Goal: Transaction & Acquisition: Purchase product/service

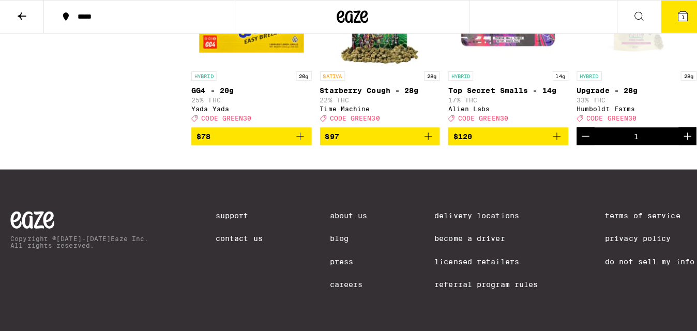
scroll to position [7271, 0]
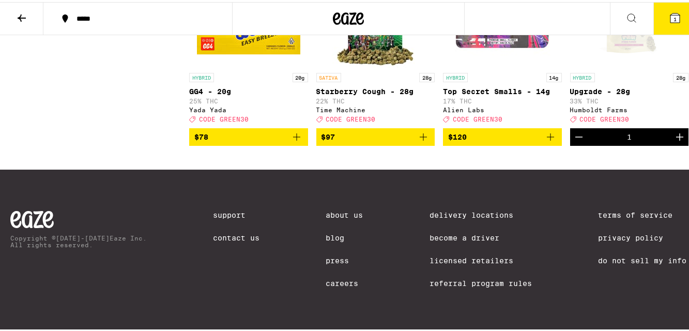
click at [674, 19] on span "1" at bounding box center [675, 17] width 3 height 6
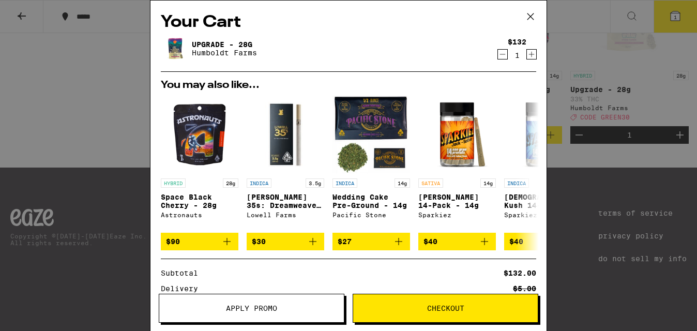
click at [249, 306] on span "Apply Promo" at bounding box center [251, 308] width 51 height 7
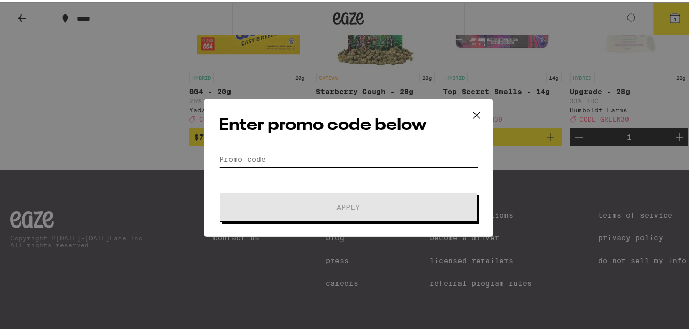
click at [247, 158] on input "Promo Code" at bounding box center [349, 157] width 260 height 16
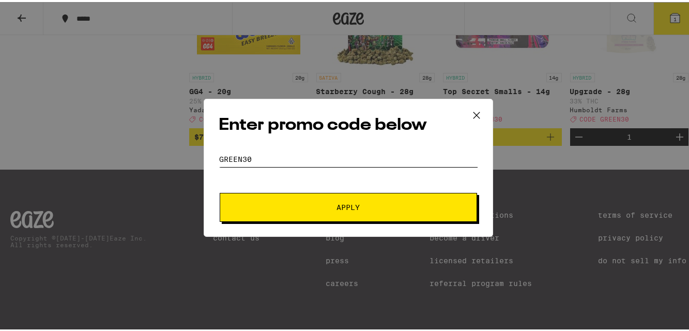
type input "green30"
click at [220, 191] on button "Apply" at bounding box center [349, 205] width 258 height 29
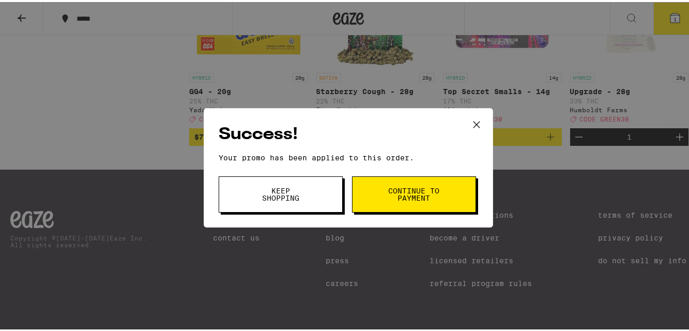
click at [263, 200] on span "Keep Shopping" at bounding box center [280, 192] width 53 height 14
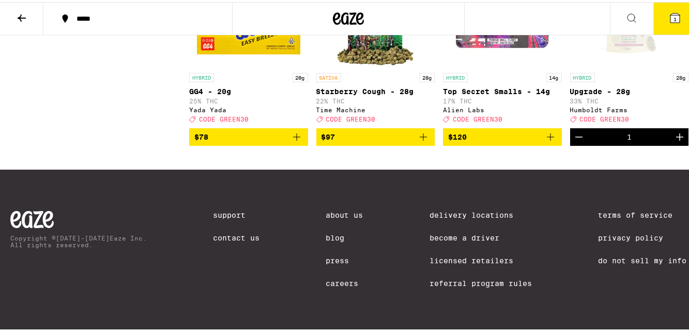
click at [671, 15] on icon at bounding box center [675, 15] width 9 height 9
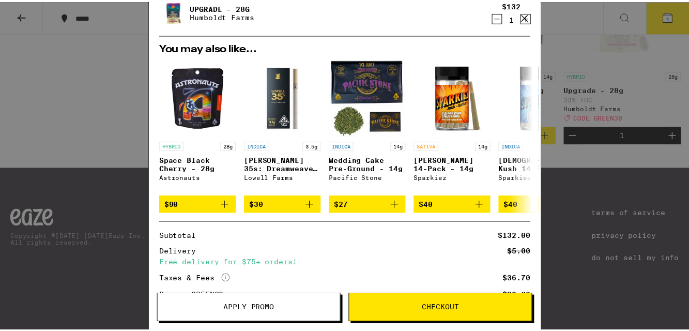
scroll to position [37, 0]
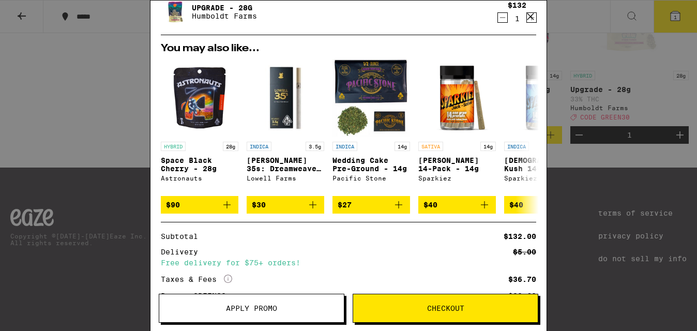
click at [562, 24] on div "Your Cart Upgrade - 28g Humboldt Farms $132 1 You may also like... HYBRID 28g S…" at bounding box center [348, 165] width 697 height 331
